Goal: Find specific page/section: Find specific page/section

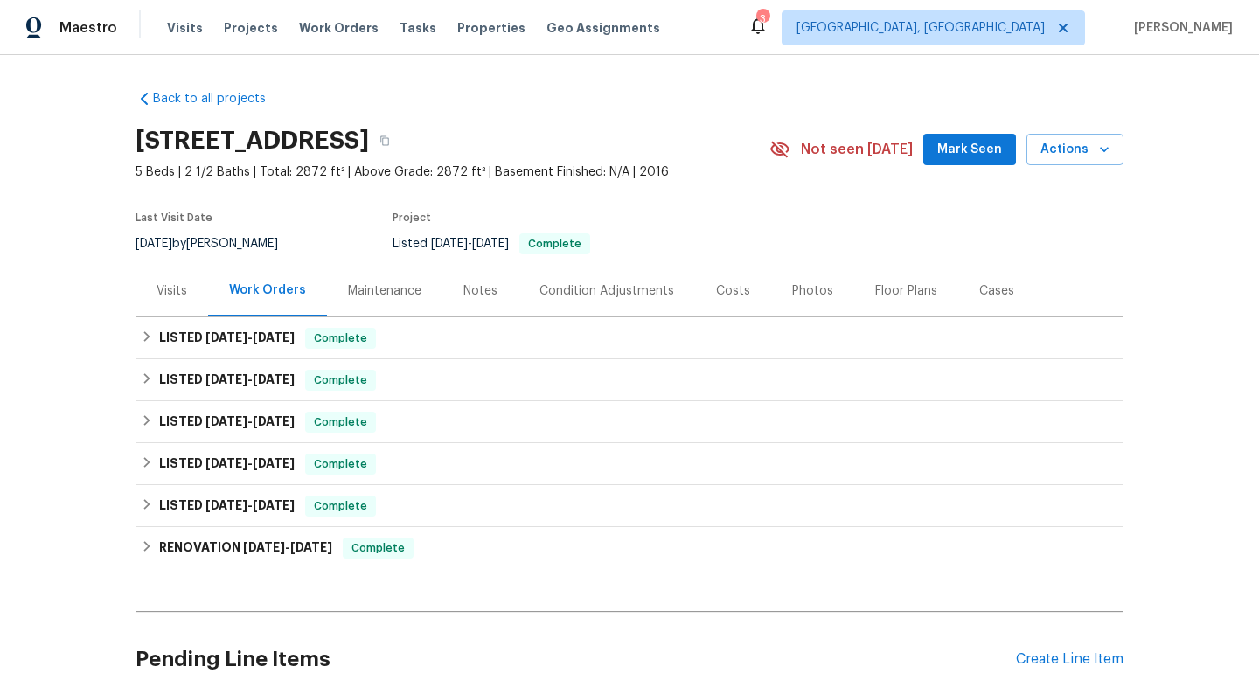
click at [172, 238] on span "9/11/2025" at bounding box center [154, 244] width 37 height 12
copy div "9/11/2025 by Samuel Rivera"
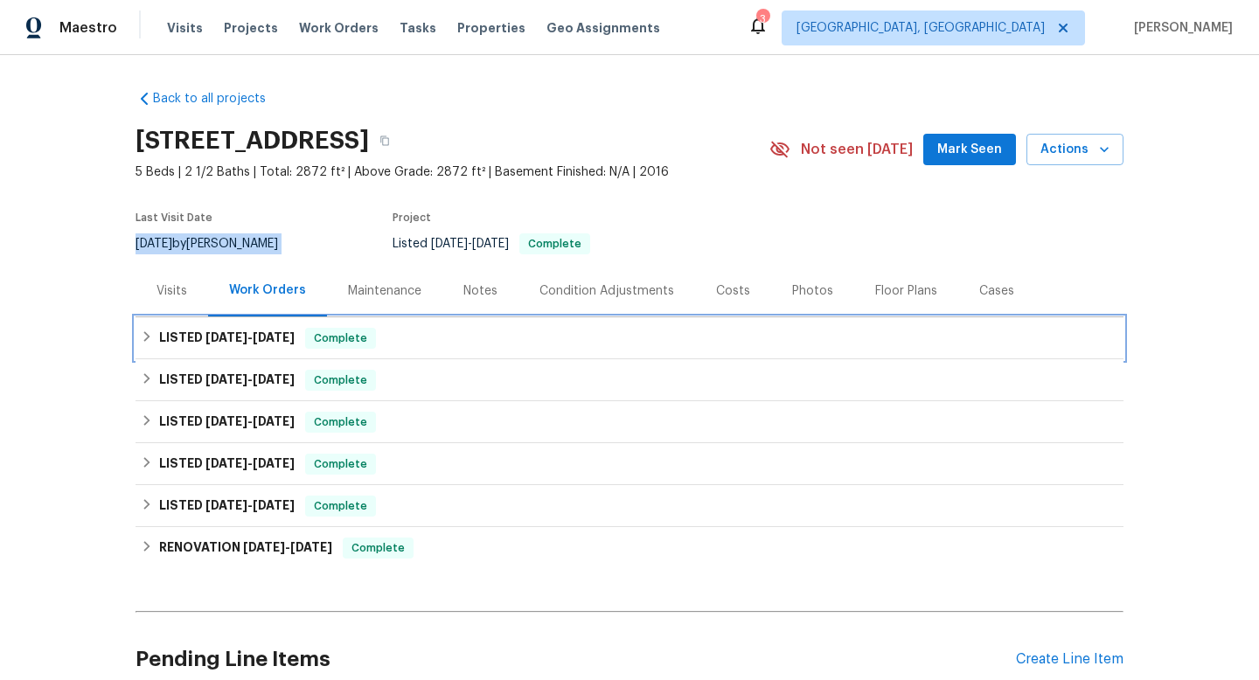
click at [248, 348] on h6 "LISTED 9/11/25 - 9/12/25" at bounding box center [227, 338] width 136 height 21
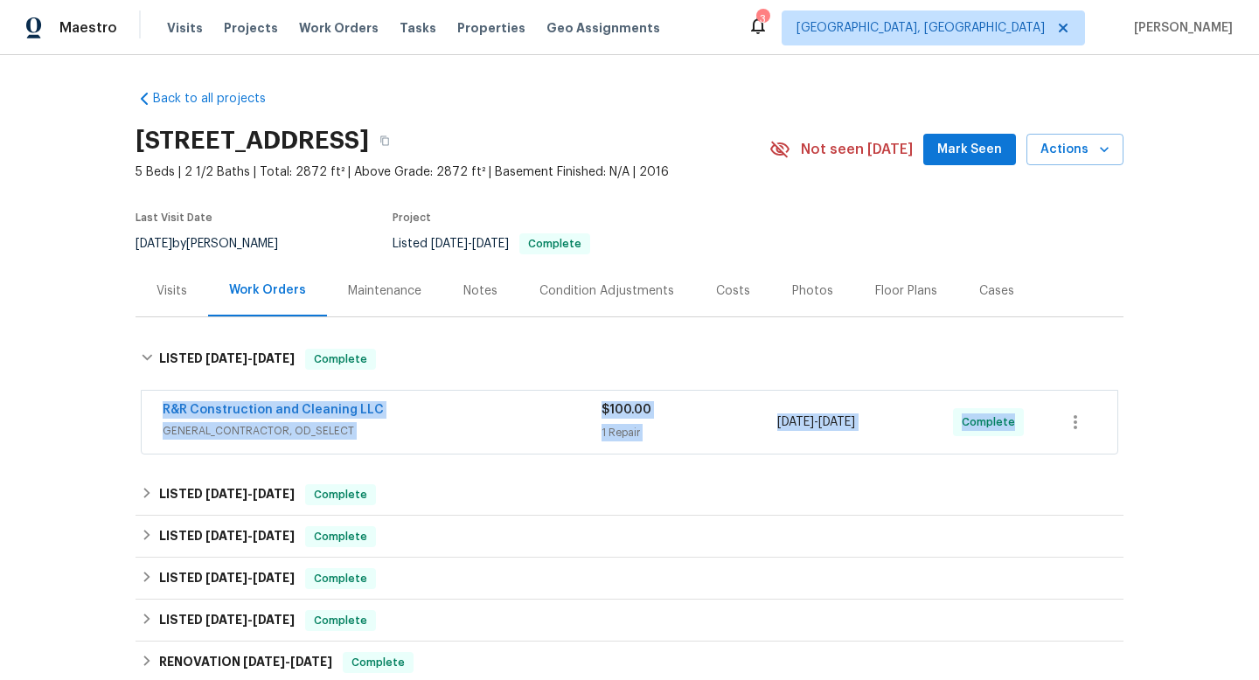
drag, startPoint x: 152, startPoint y: 414, endPoint x: 1142, endPoint y: 444, distance: 990.5
click at [1144, 447] on div "Back to all projects 3056 Sangria St, Kissimmee, FL 34744 5 Beds | 2 1/2 Baths …" at bounding box center [629, 367] width 1259 height 625
copy div "R&R Construction and Cleaning LLC GENERAL_CONTRACTOR, OD_SELECT $100.00 1 Repai…"
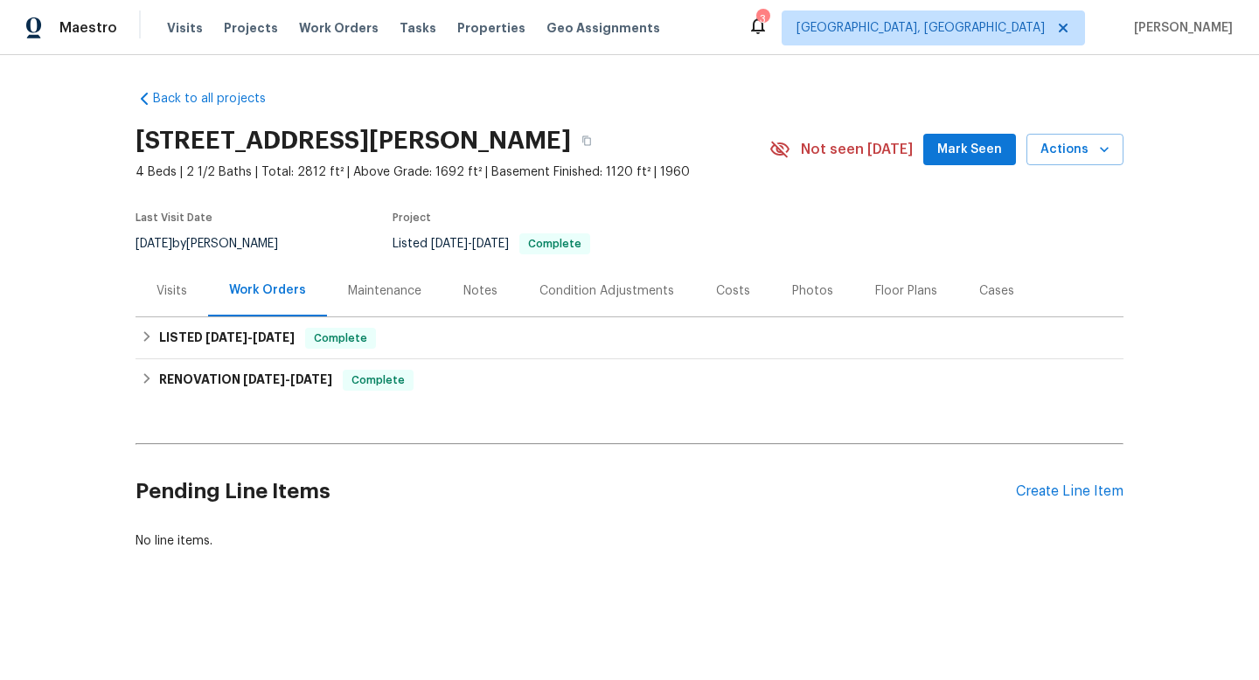
click at [234, 234] on div "[DATE] by [PERSON_NAME]" at bounding box center [218, 244] width 164 height 21
copy div "[DATE] by [PERSON_NAME]"
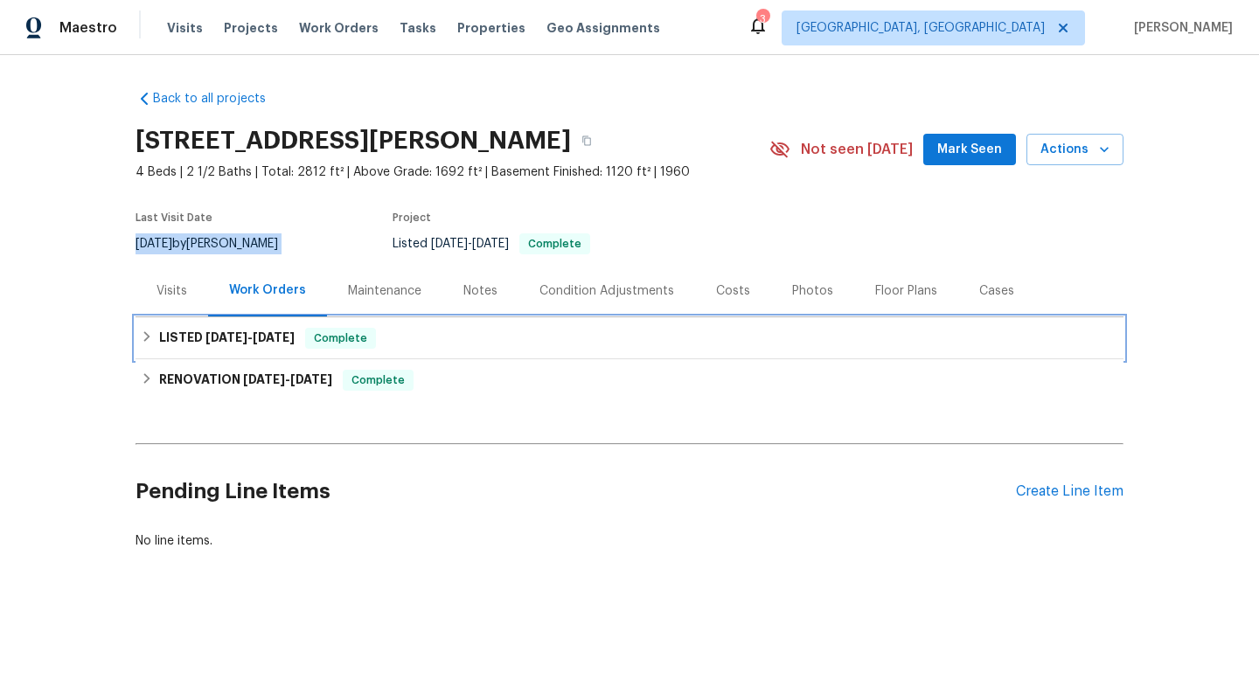
click at [361, 331] on span "Complete" at bounding box center [340, 338] width 67 height 17
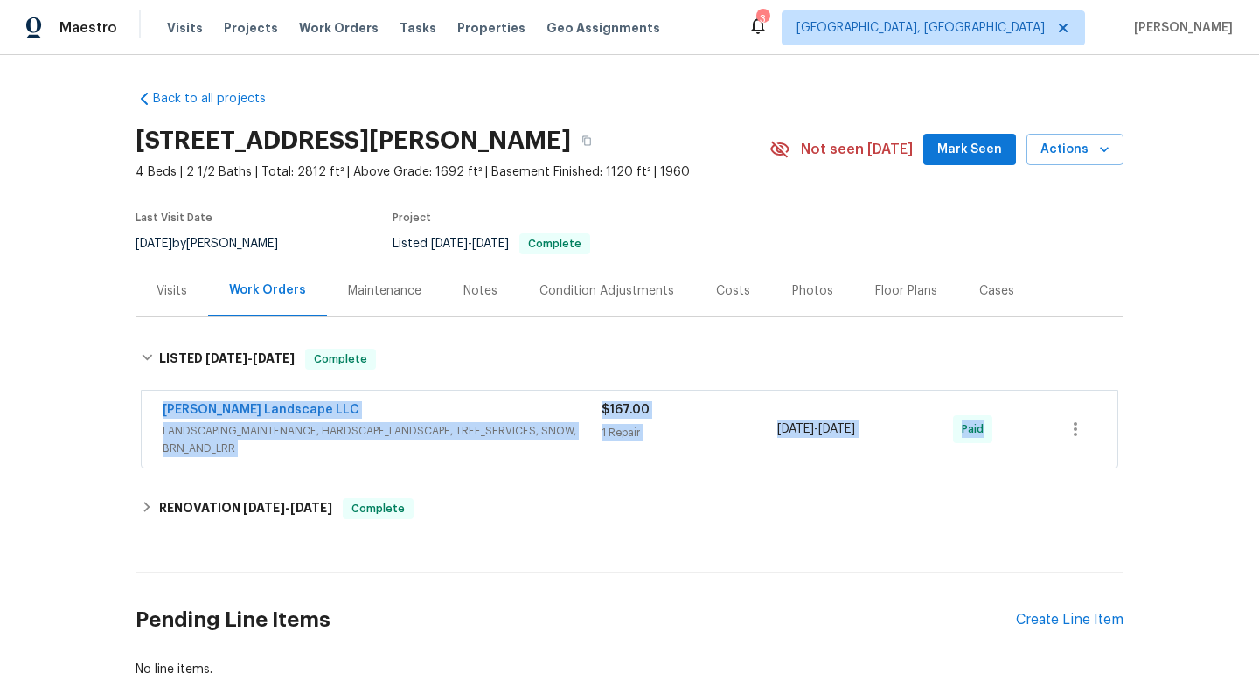
drag, startPoint x: 141, startPoint y: 407, endPoint x: 987, endPoint y: 418, distance: 846.7
click at [990, 421] on div "[PERSON_NAME] Landscape LLC LANDSCAPING_MAINTENANCE, HARDSCAPE_LANDSCAPE, TREE_…" at bounding box center [630, 429] width 976 height 77
copy div "[PERSON_NAME] Landscape LLC LANDSCAPING_MAINTENANCE, HARDSCAPE_LANDSCAPE, TREE_…"
